Goal: Task Accomplishment & Management: Use online tool/utility

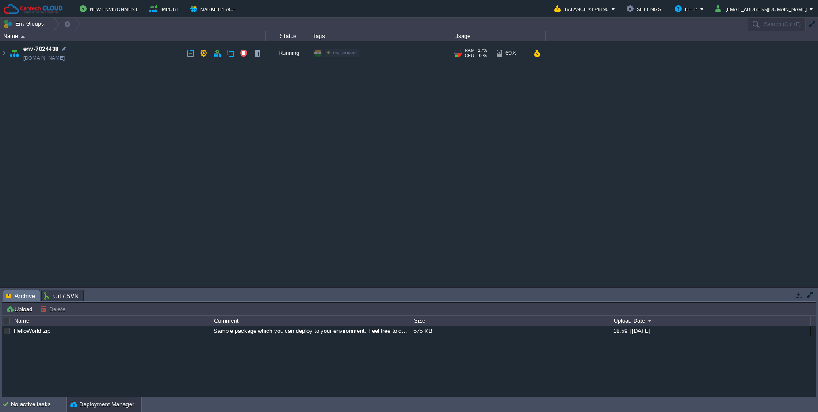
click at [126, 62] on td "env-7024438 env-7024438.in1.cantechcloud.com" at bounding box center [132, 53] width 265 height 24
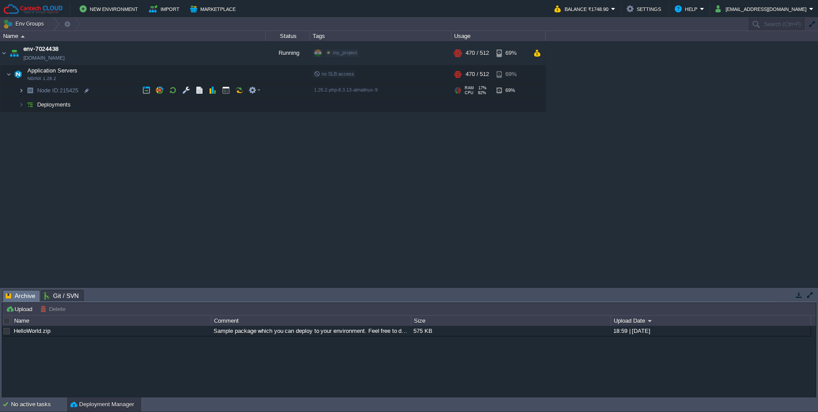
click at [21, 95] on img at bounding box center [21, 91] width 5 height 14
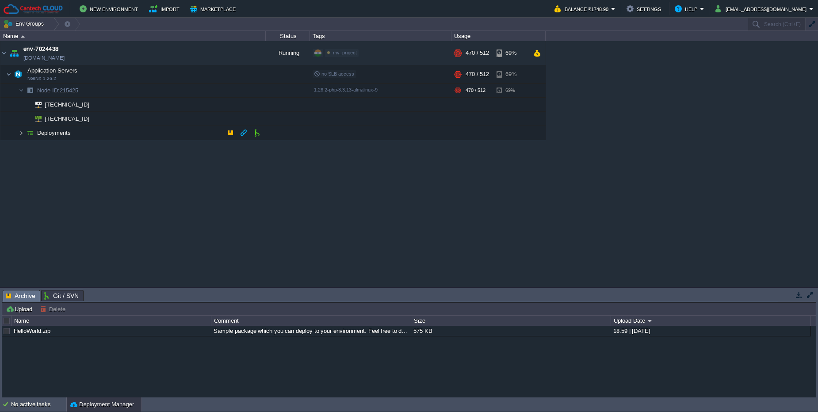
click at [19, 131] on img at bounding box center [21, 133] width 5 height 14
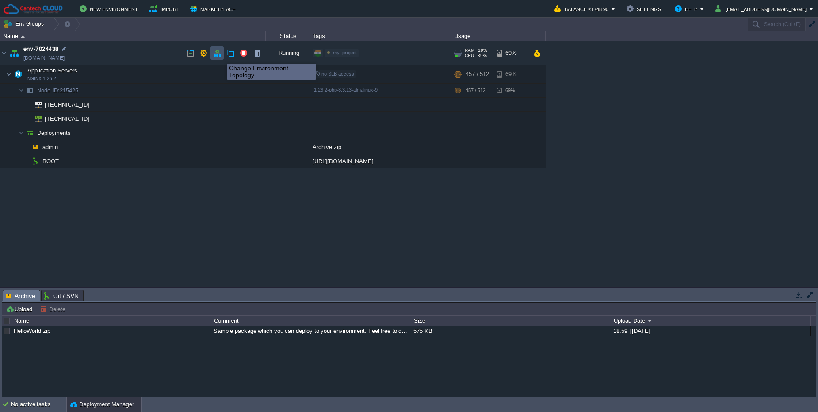
click at [220, 56] on button "button" at bounding box center [217, 53] width 8 height 8
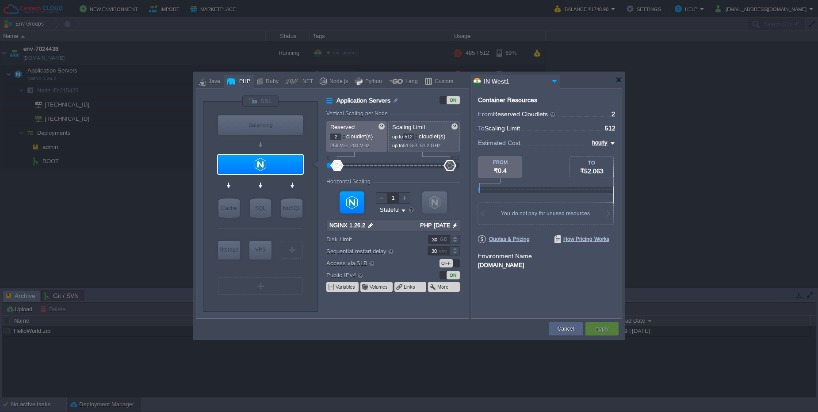
click at [345, 137] on div at bounding box center [344, 137] width 4 height 0
click at [343, 137] on div at bounding box center [344, 137] width 4 height 0
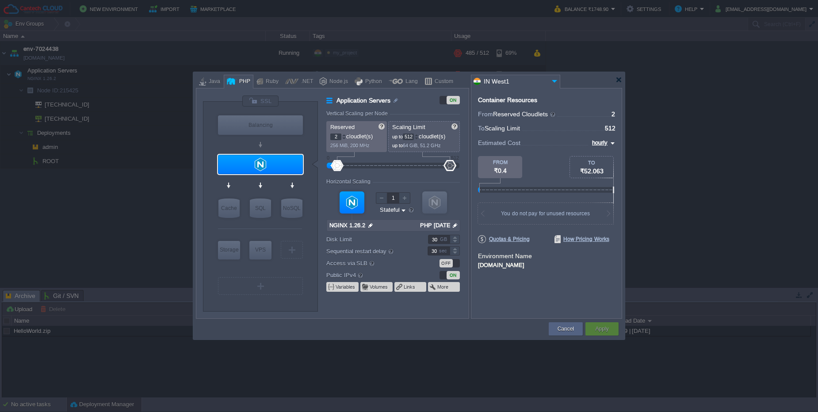
click at [343, 137] on div at bounding box center [344, 137] width 4 height 0
click at [339, 138] on input "2" at bounding box center [335, 136] width 11 height 7
type input "10"
click at [559, 333] on button "Cancel" at bounding box center [565, 328] width 16 height 9
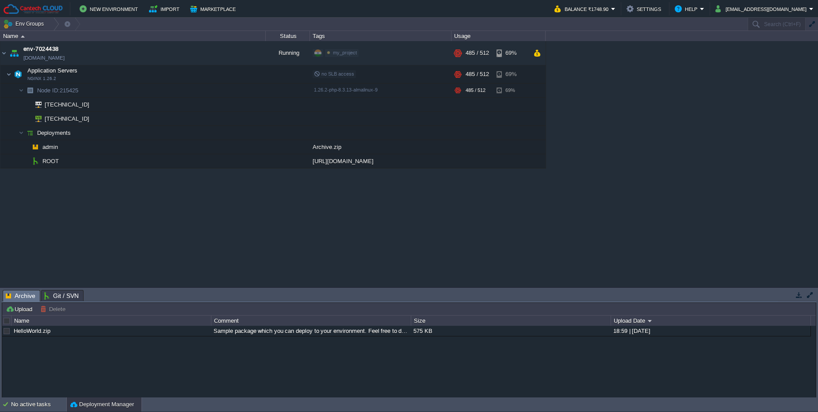
click at [611, 161] on div "env-7024438 env-7024438.in1.cantechcloud.com Running my_project Edit RAM 18% CP…" at bounding box center [409, 164] width 818 height 246
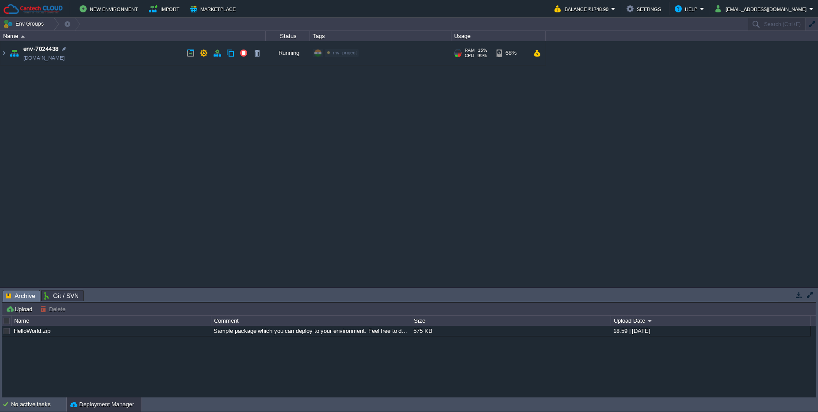
click at [407, 53] on div "my_project Edit" at bounding box center [380, 53] width 138 height 25
